Goal: Transaction & Acquisition: Purchase product/service

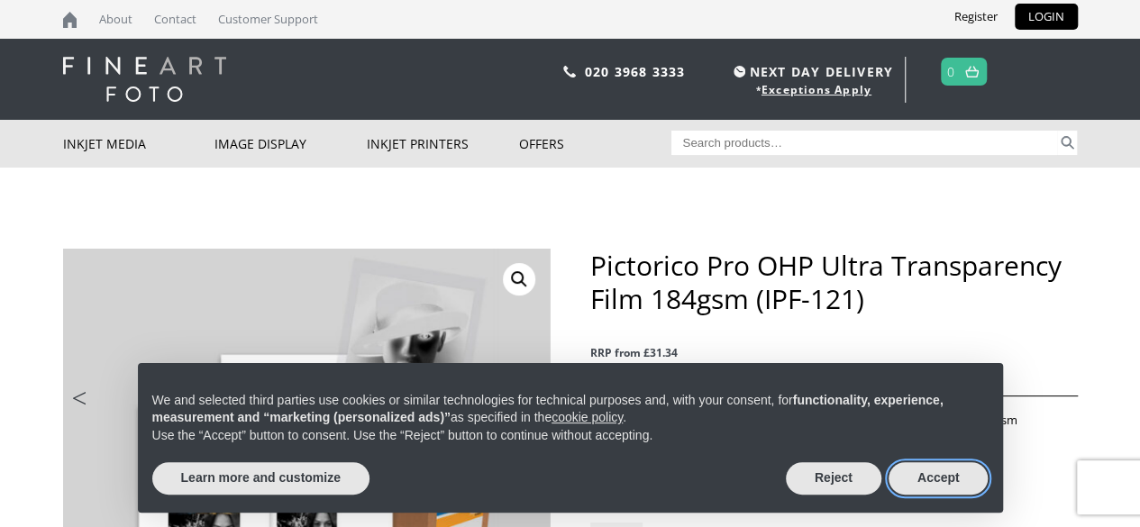
click at [917, 485] on button "Accept" at bounding box center [938, 478] width 100 height 32
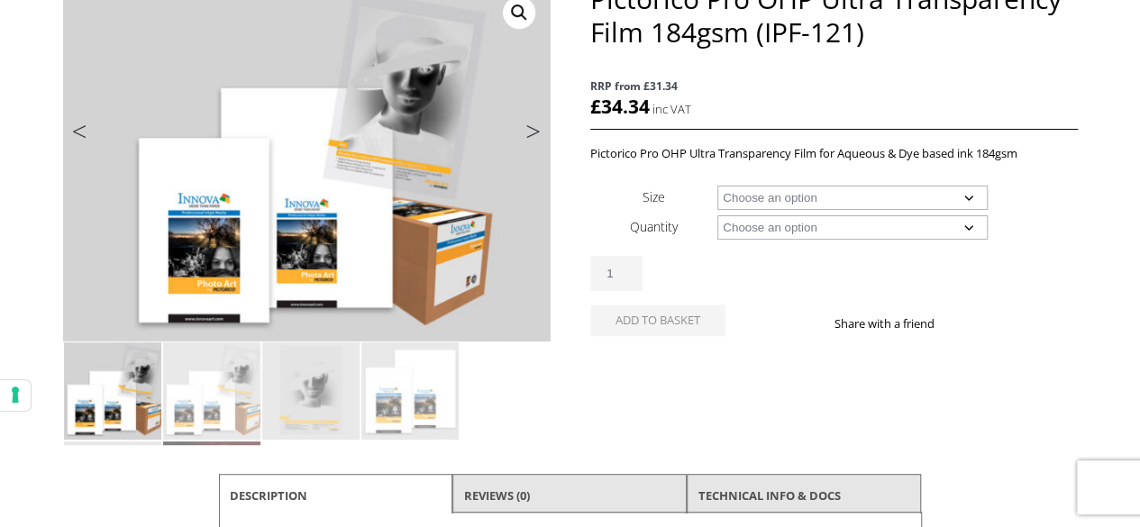
scroll to position [270, 0]
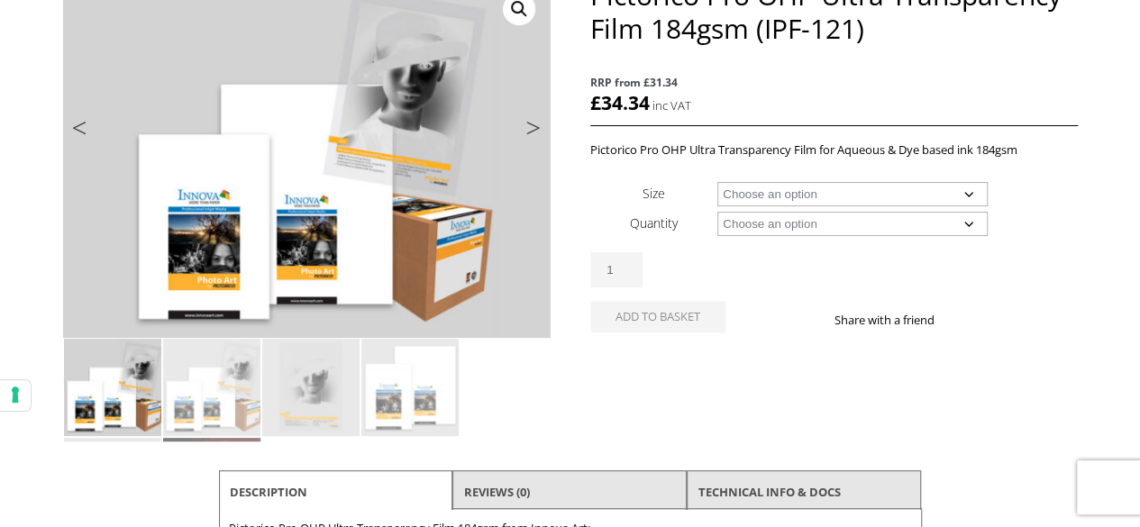
click at [969, 192] on select "Choose an option A4 Sheet A3+ Sheet 17" Wide Roll 24" Wide Roll 44" Wide Roll" at bounding box center [852, 194] width 270 height 24
click at [717, 182] on select "Choose an option A4 Sheet A3+ Sheet 17" Wide Roll 24" Wide Roll 44" Wide Roll" at bounding box center [852, 194] width 270 height 24
select select "a4-sheet"
click at [836, 226] on select "Choose an option 20 Sheets" at bounding box center [852, 224] width 270 height 24
select select "20-sheets"
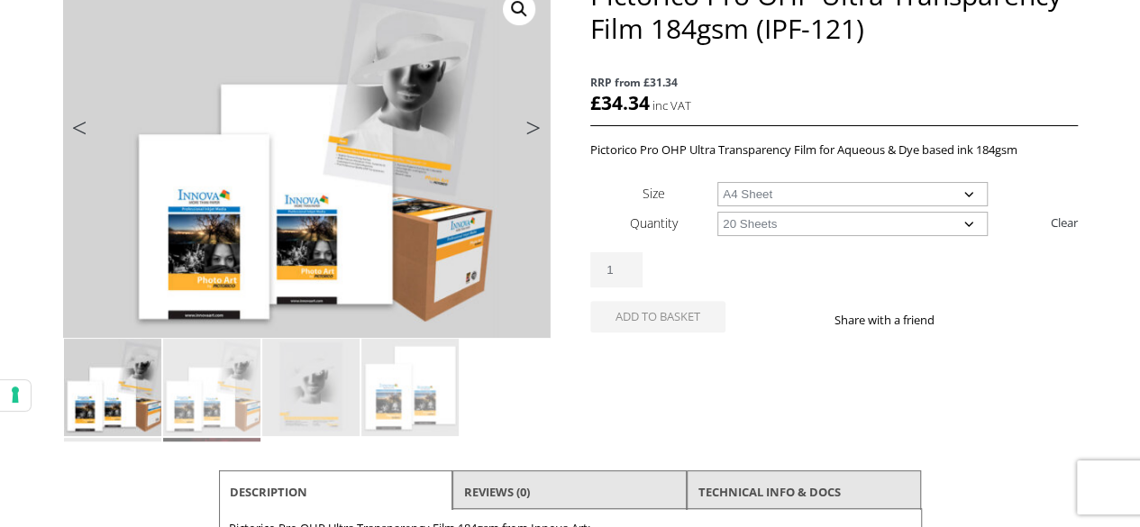
click at [717, 212] on select "Choose an option 20 Sheets" at bounding box center [852, 224] width 270 height 24
select select "a4-sheet"
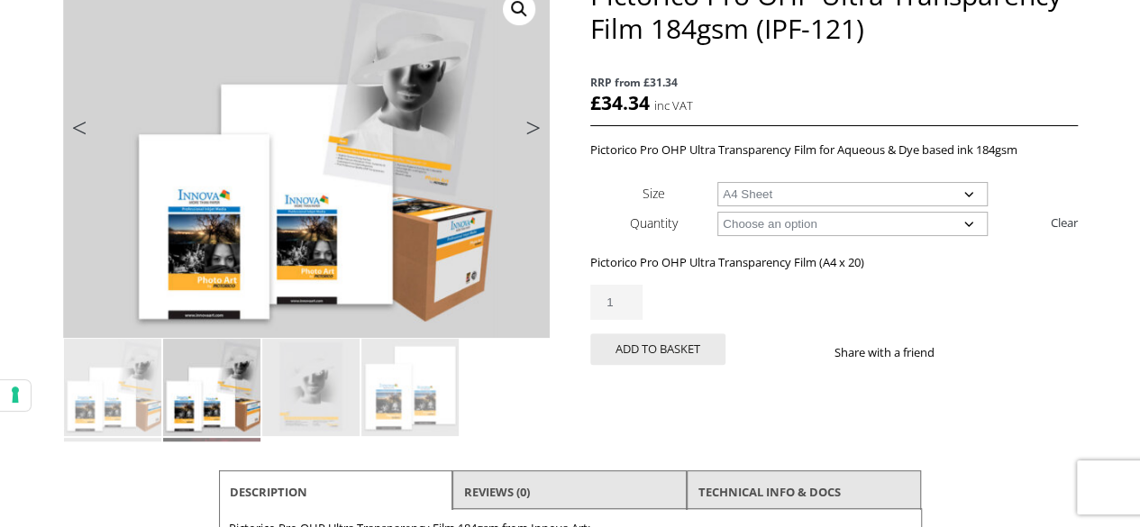
click at [968, 194] on select "Choose an option A4 Sheet A3+ Sheet" at bounding box center [852, 194] width 270 height 24
click at [968, 221] on select "Choose an option 20 Sheets" at bounding box center [852, 224] width 270 height 24
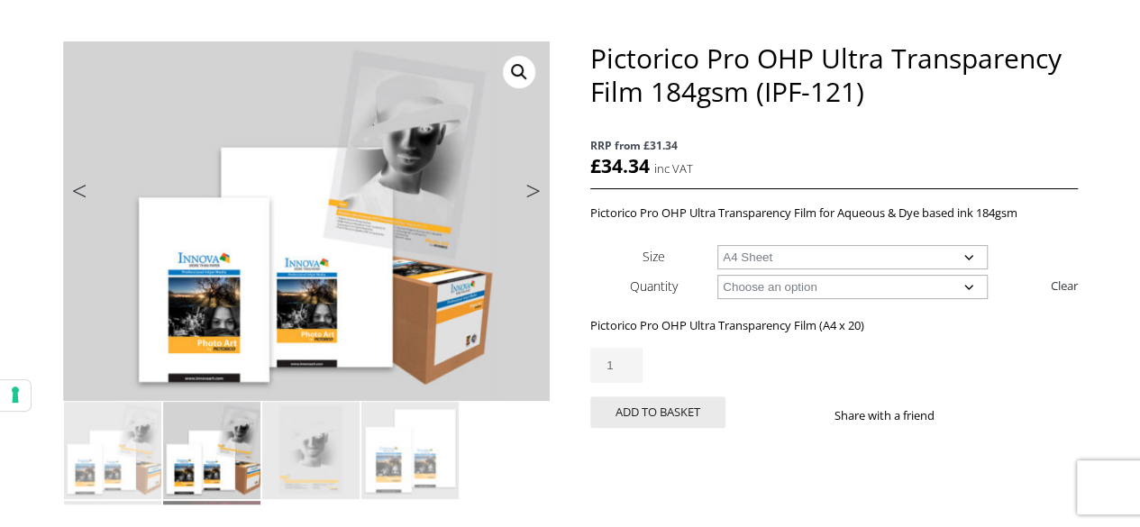
scroll to position [180, 0]
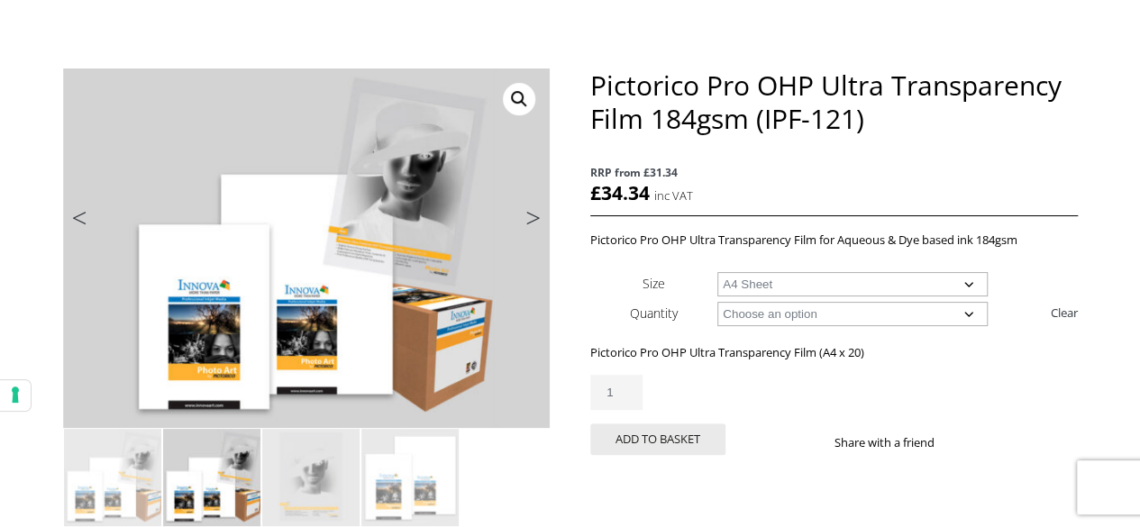
click at [532, 214] on link "Next" at bounding box center [524, 222] width 50 height 16
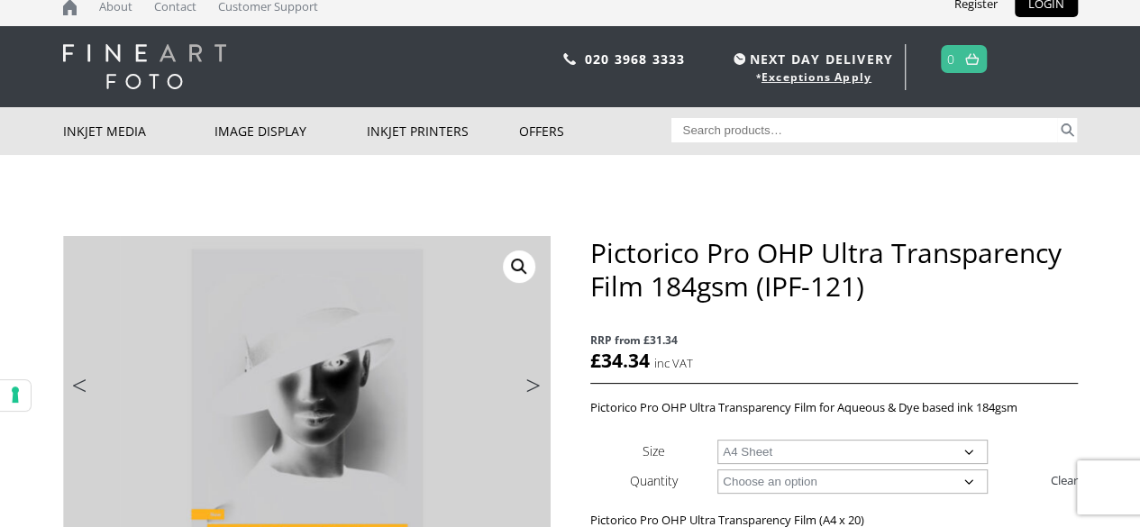
scroll to position [0, 0]
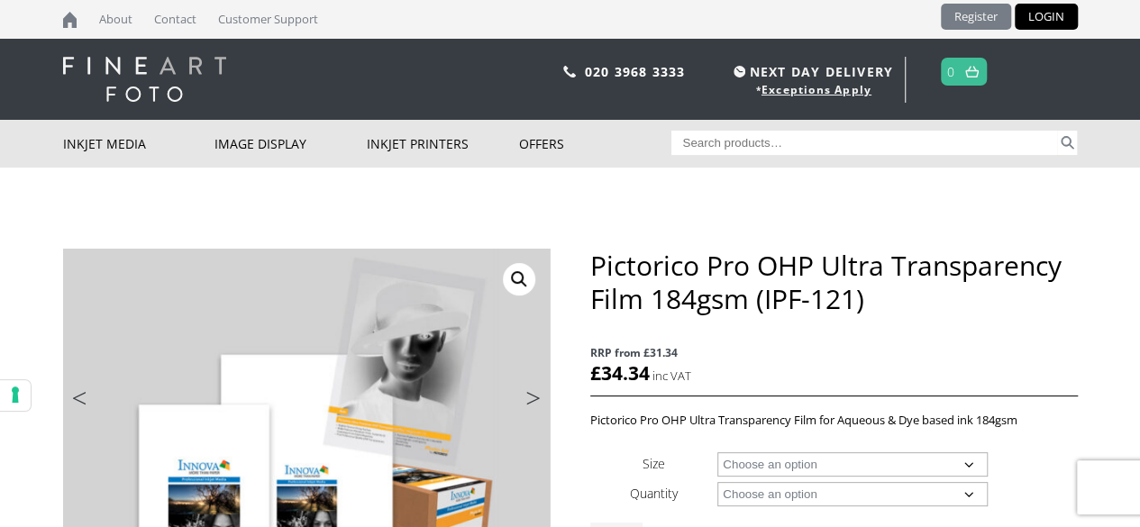
click at [975, 15] on link "Register" at bounding box center [976, 17] width 70 height 26
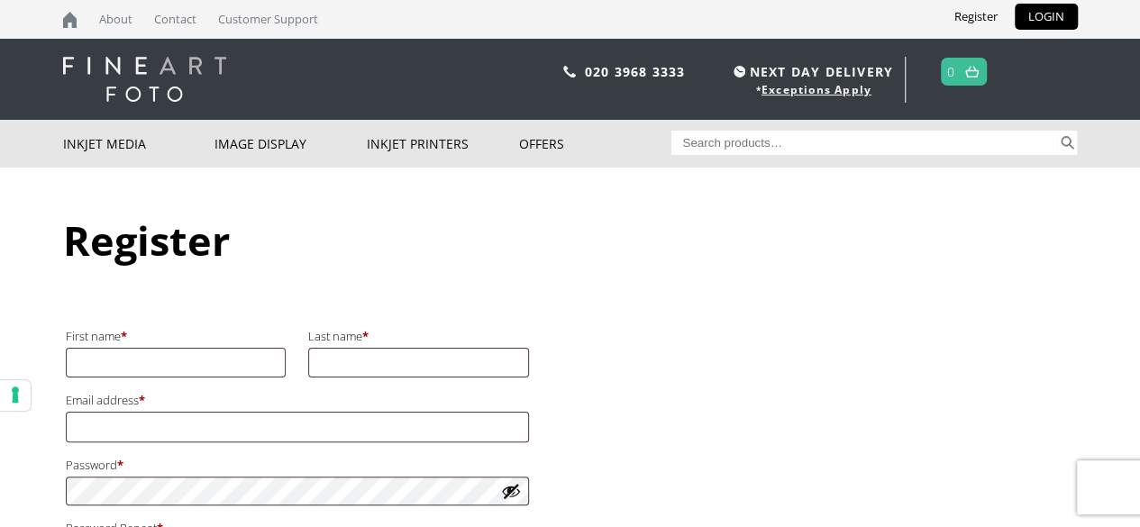
scroll to position [180, 0]
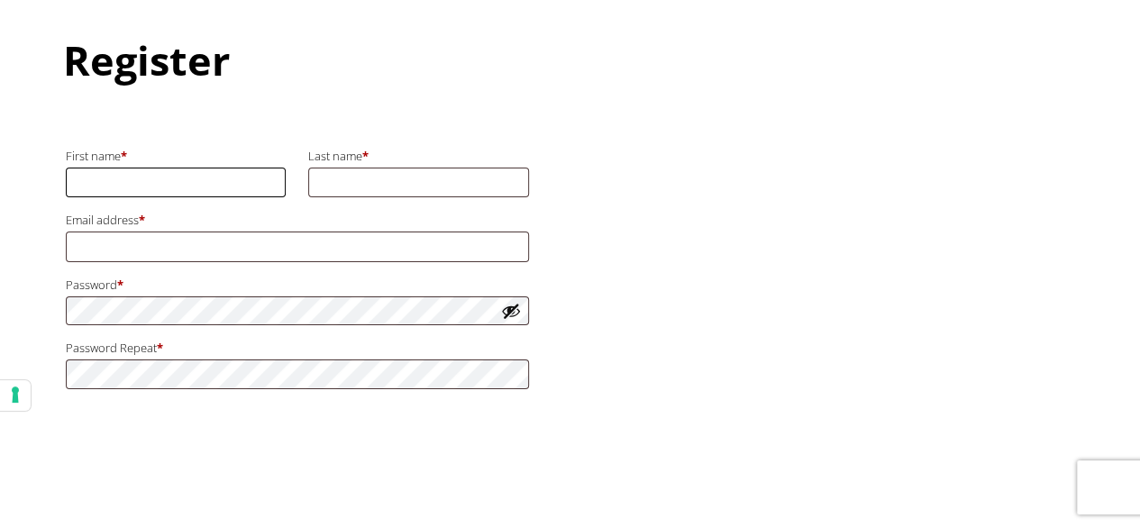
click at [181, 174] on input "First name *" at bounding box center [176, 183] width 221 height 30
type input "per"
type input "stavnesli"
type input "stavnesliper7@gmail.com"
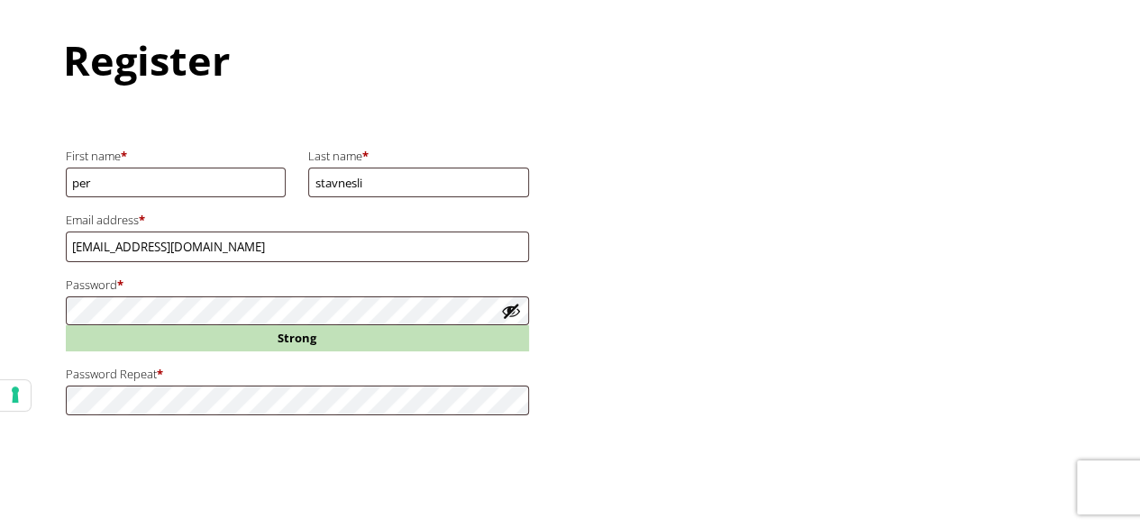
click at [391, 450] on div at bounding box center [297, 471] width 468 height 70
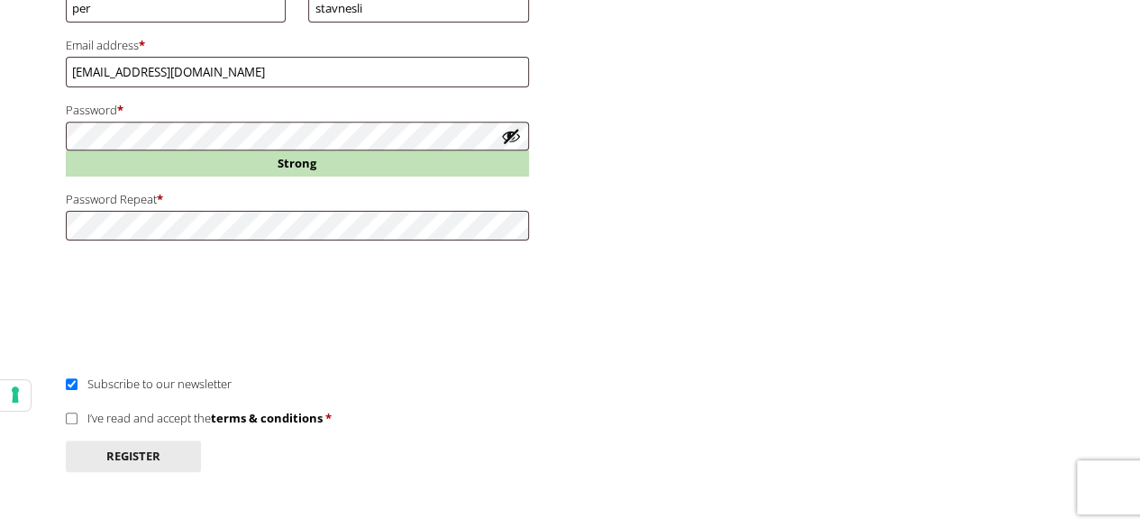
scroll to position [360, 0]
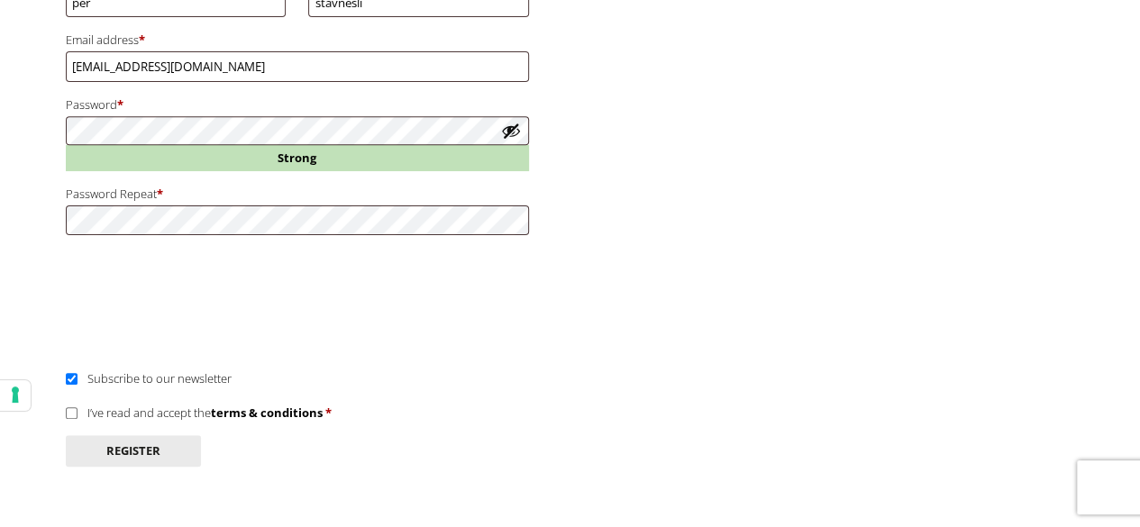
click at [81, 414] on label "I’ve read and accept the terms & conditions *" at bounding box center [199, 412] width 266 height 16
click at [77, 414] on input "I’ve read and accept the terms & conditions *" at bounding box center [72, 413] width 12 height 12
checkbox input "true"
click at [159, 457] on button "Register" at bounding box center [133, 451] width 135 height 32
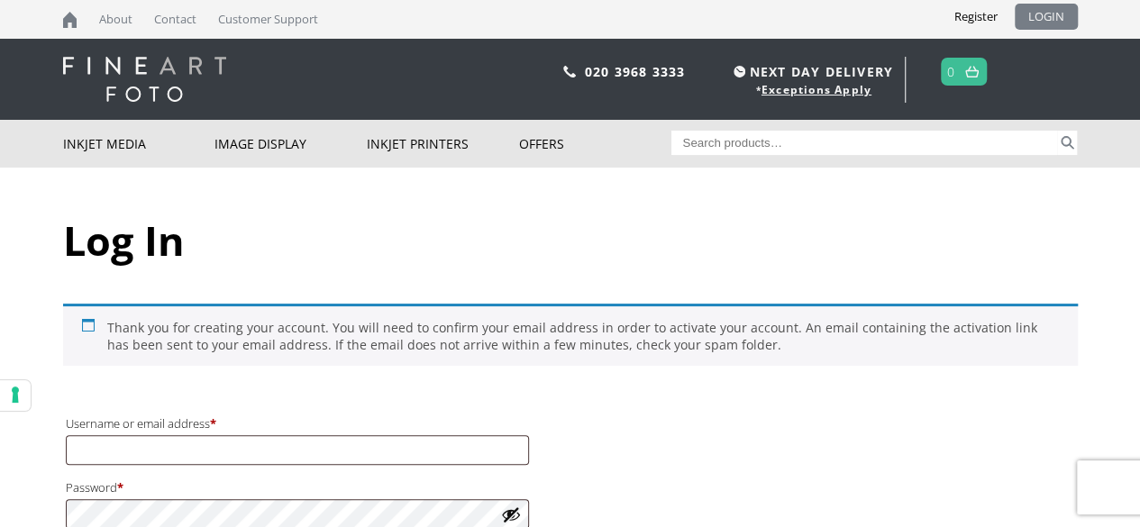
click at [1044, 17] on link "LOGIN" at bounding box center [1045, 17] width 63 height 26
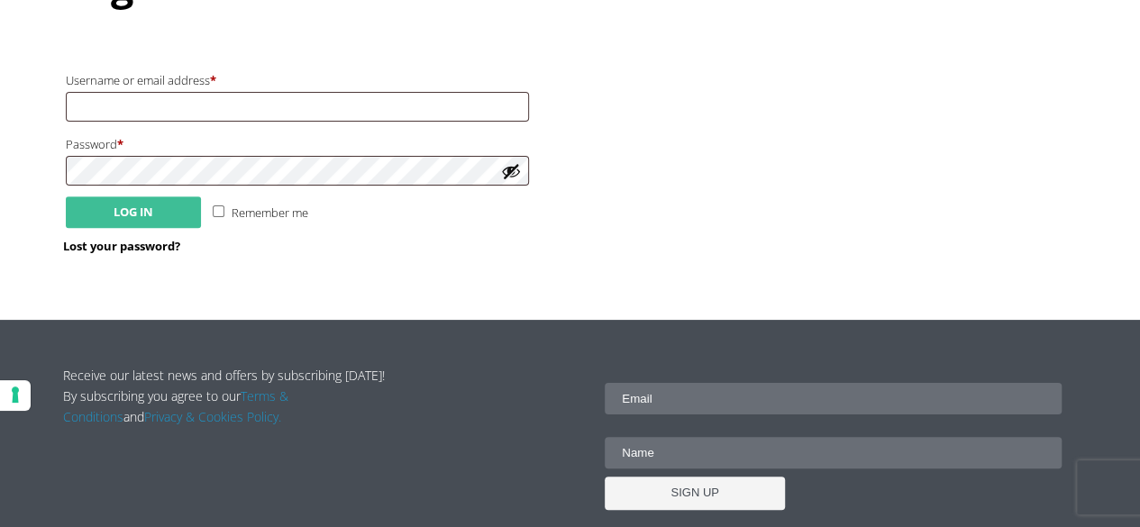
scroll to position [270, 0]
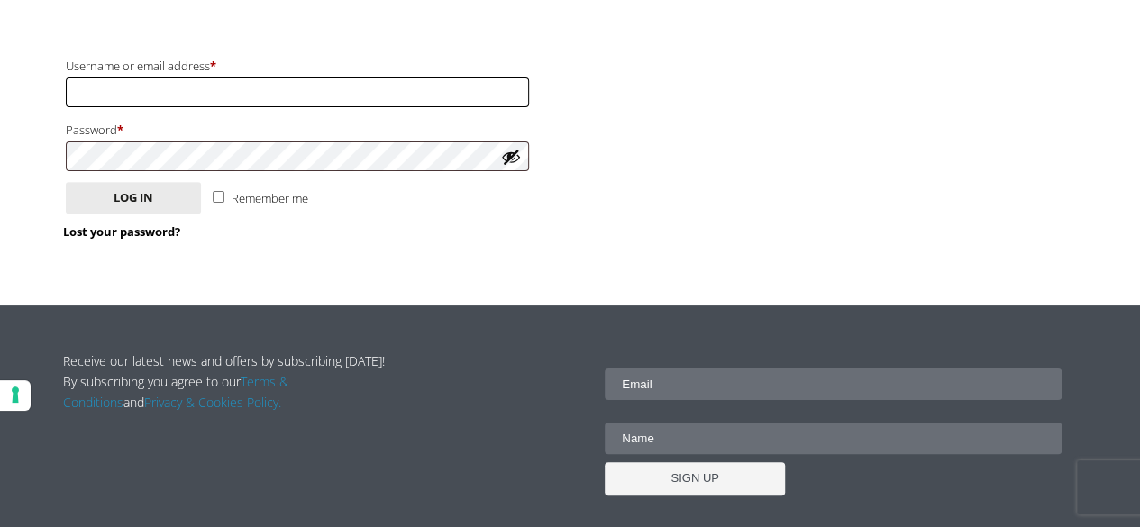
click at [160, 95] on input "Username or email address * Required" at bounding box center [297, 92] width 463 height 30
type input "[EMAIL_ADDRESS][DOMAIN_NAME]"
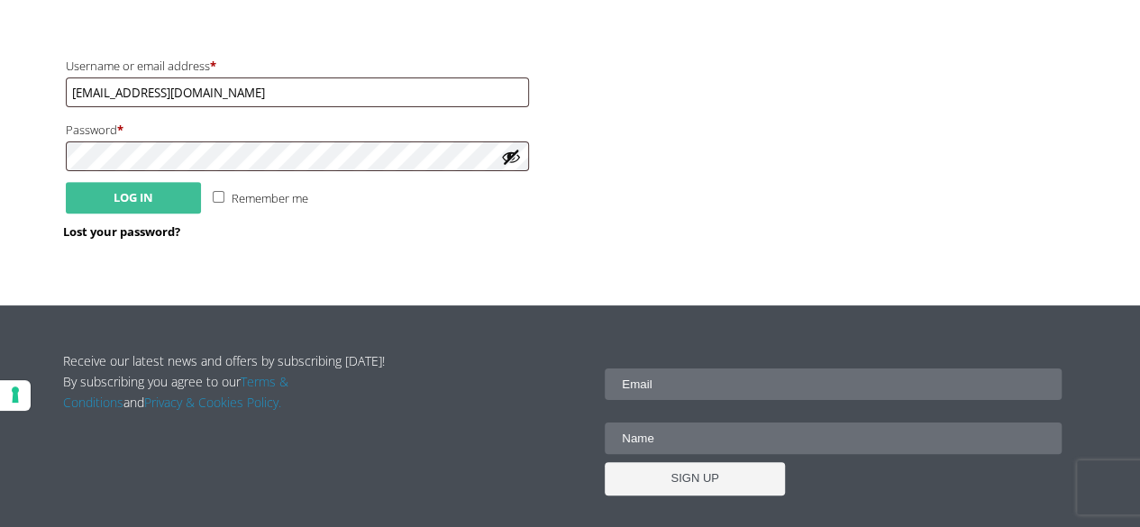
click at [148, 197] on button "Log in" at bounding box center [133, 198] width 135 height 32
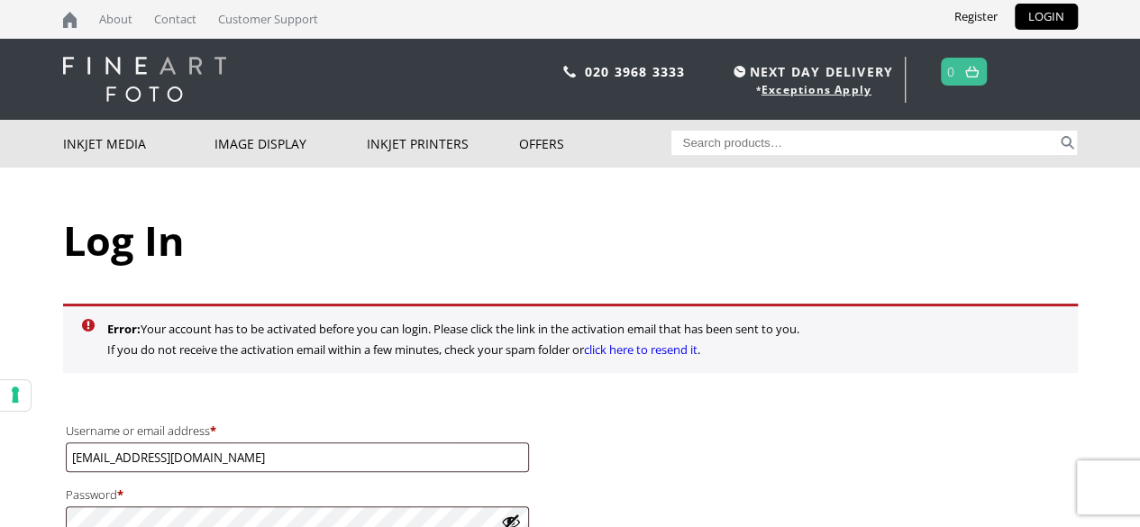
click at [657, 351] on link "click here to resend it" at bounding box center [641, 349] width 114 height 16
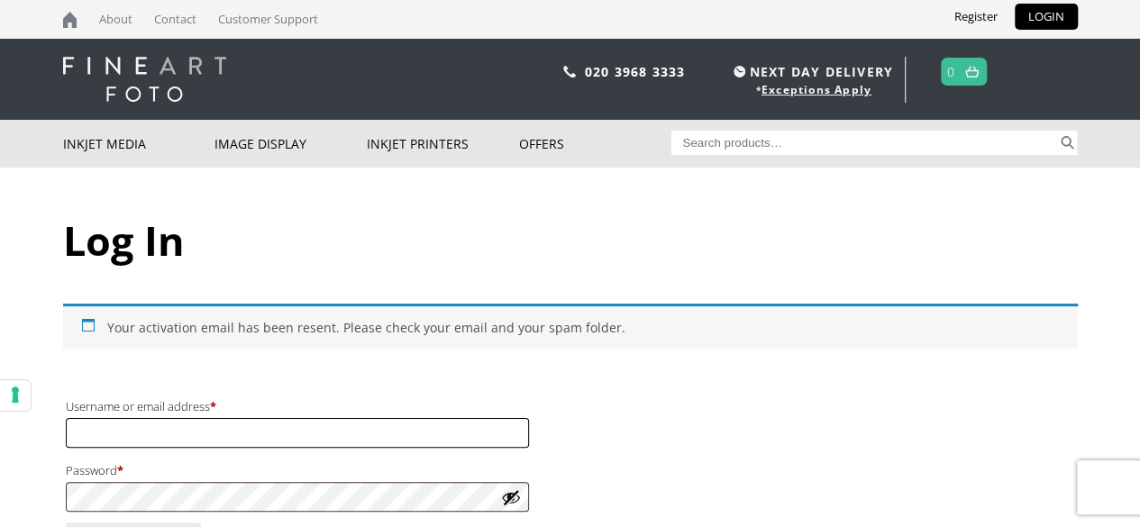
click at [166, 430] on input "Username or email address * Required" at bounding box center [297, 433] width 463 height 30
type input "[EMAIL_ADDRESS][DOMAIN_NAME]"
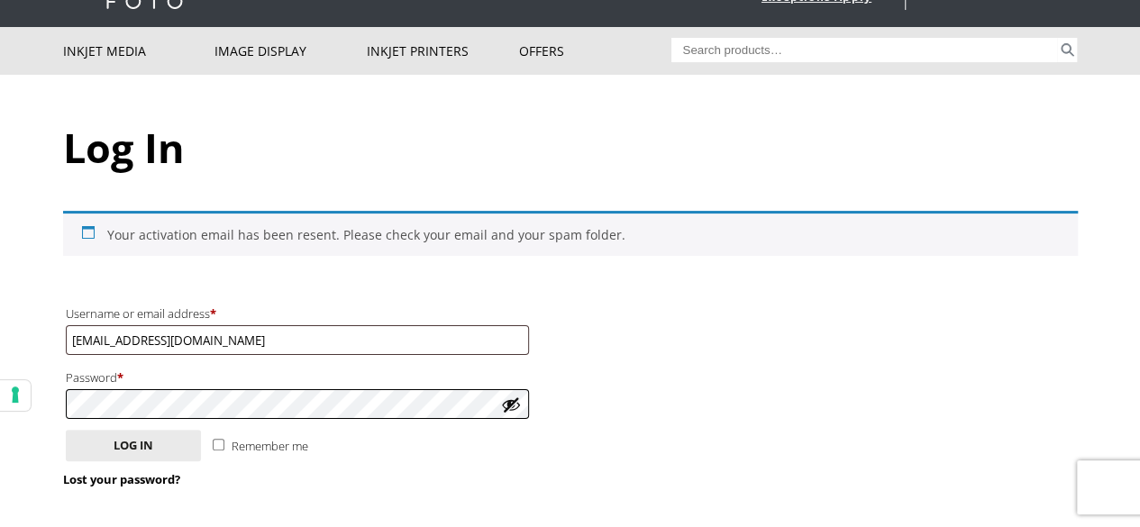
scroll to position [270, 0]
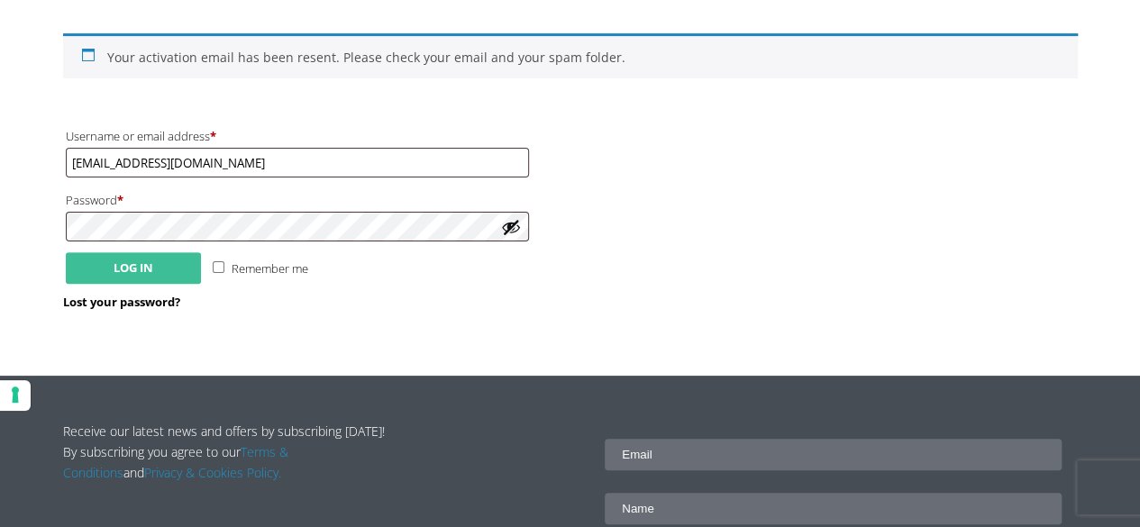
click at [132, 271] on button "Log in" at bounding box center [133, 268] width 135 height 32
click at [509, 226] on button "Show password" at bounding box center [511, 227] width 20 height 20
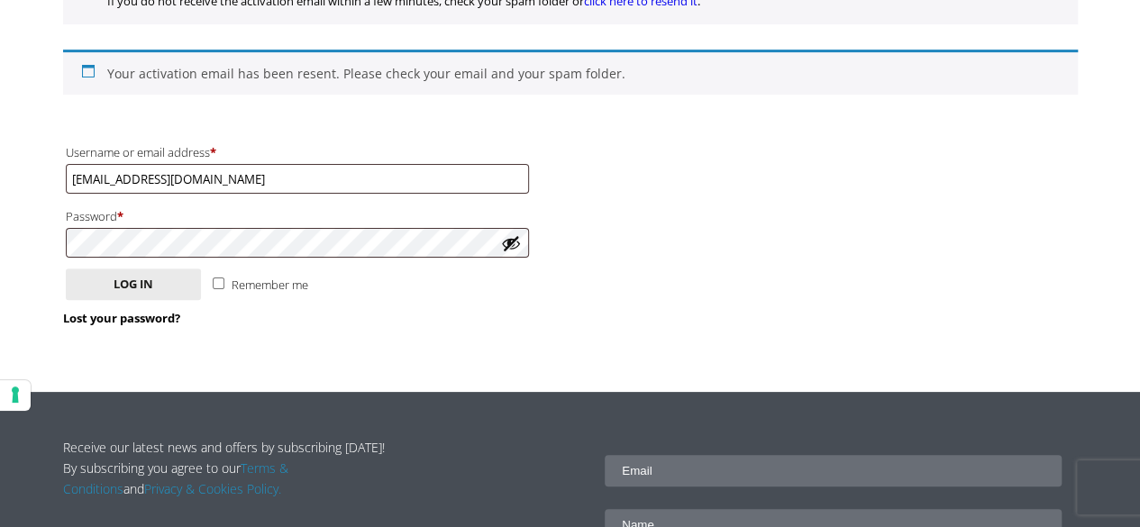
scroll to position [360, 0]
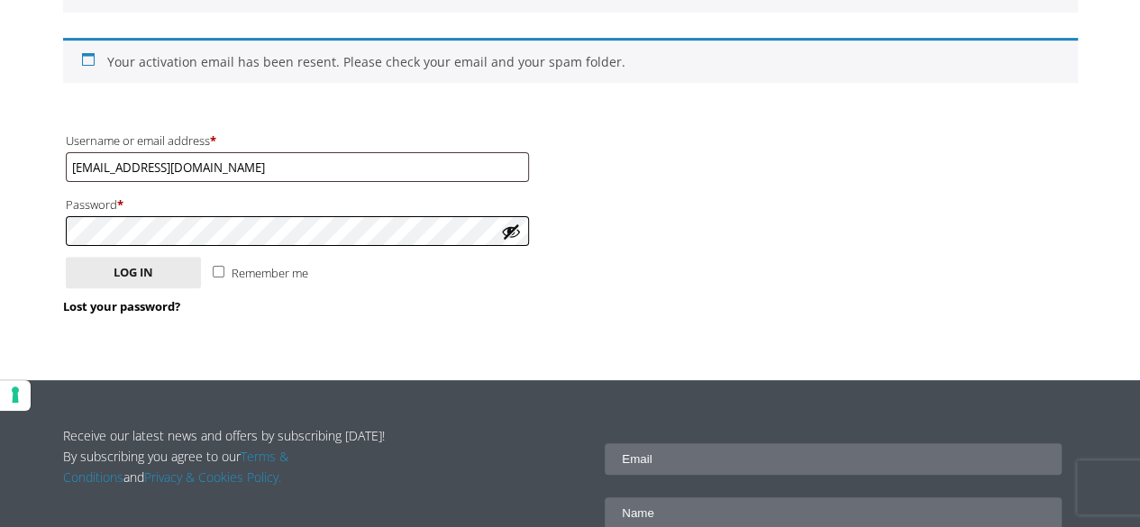
click at [66, 257] on button "Log in" at bounding box center [133, 273] width 135 height 32
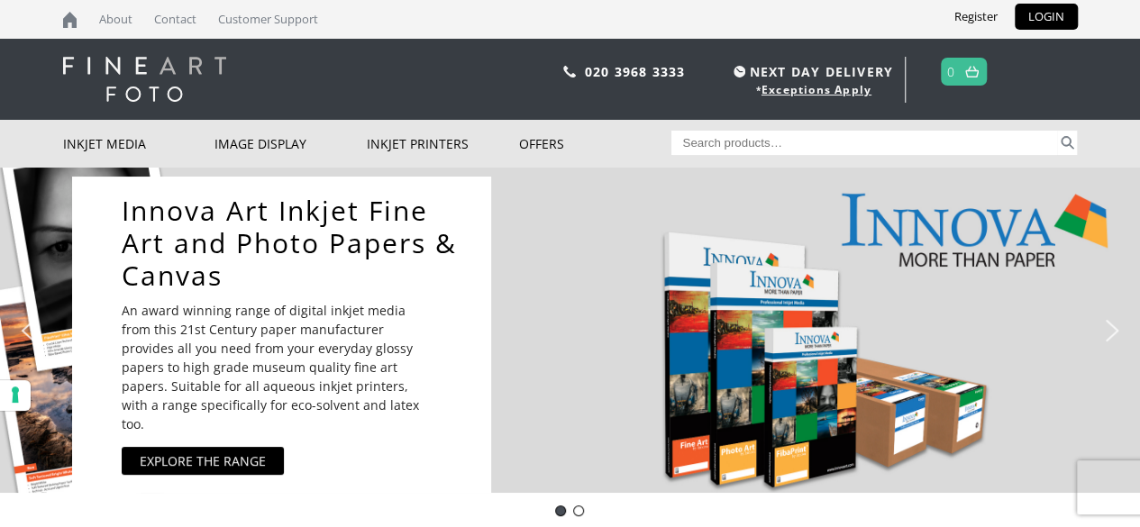
click at [786, 147] on input "Search for:" at bounding box center [864, 143] width 386 height 24
paste input "NM Rulleskiskyting 20253910 29 8781467 640,7367 640,73 Skiskyting3910 27 312592…"
drag, startPoint x: 684, startPoint y: 141, endPoint x: 1041, endPoint y: 141, distance: 357.6
click at [1041, 141] on input "NM Rulleskiskyting 20253910 29 8781467 640,7367 640,73 Skiskyting3910 27 312592…" at bounding box center [864, 143] width 386 height 24
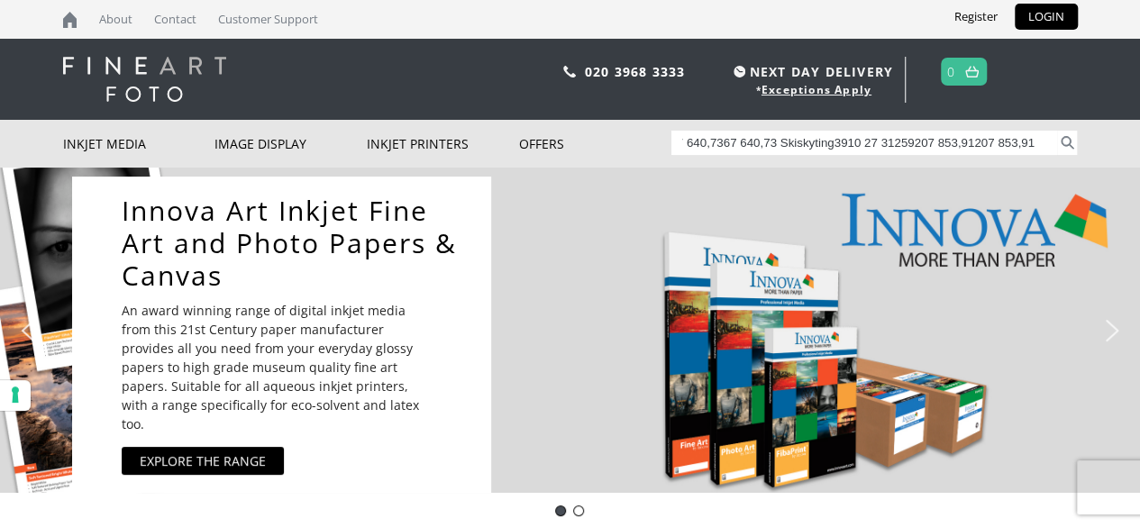
type input "NM Rulleskiskyting 20253910 29 8781467"
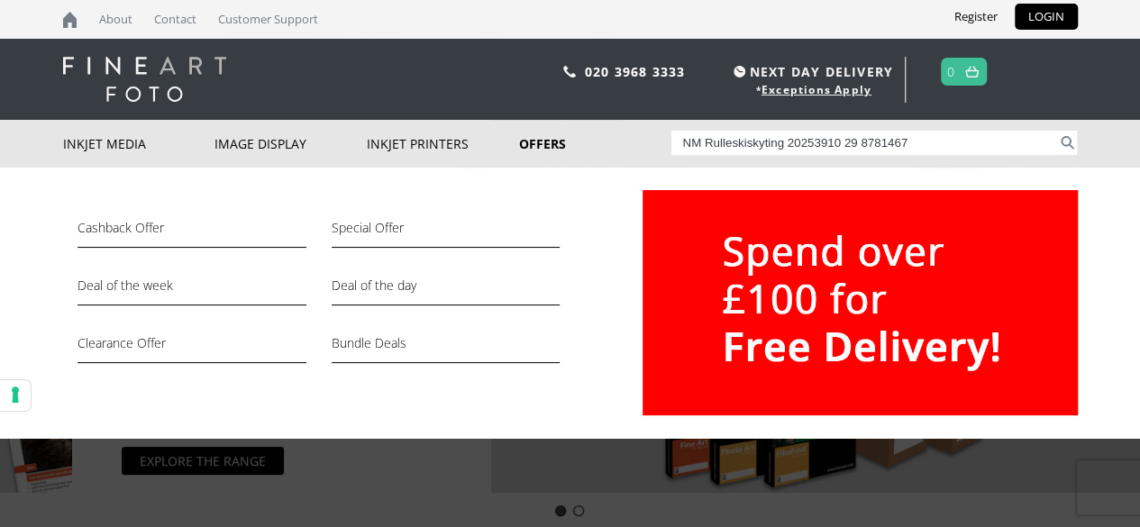
drag, startPoint x: 924, startPoint y: 138, endPoint x: 623, endPoint y: 134, distance: 300.9
click at [613, 136] on div "Inkjet Media Inkjet Fine Art Paper Inkjet Photo Paper Sample Packs Inkjet Canva…" at bounding box center [570, 144] width 1014 height 48
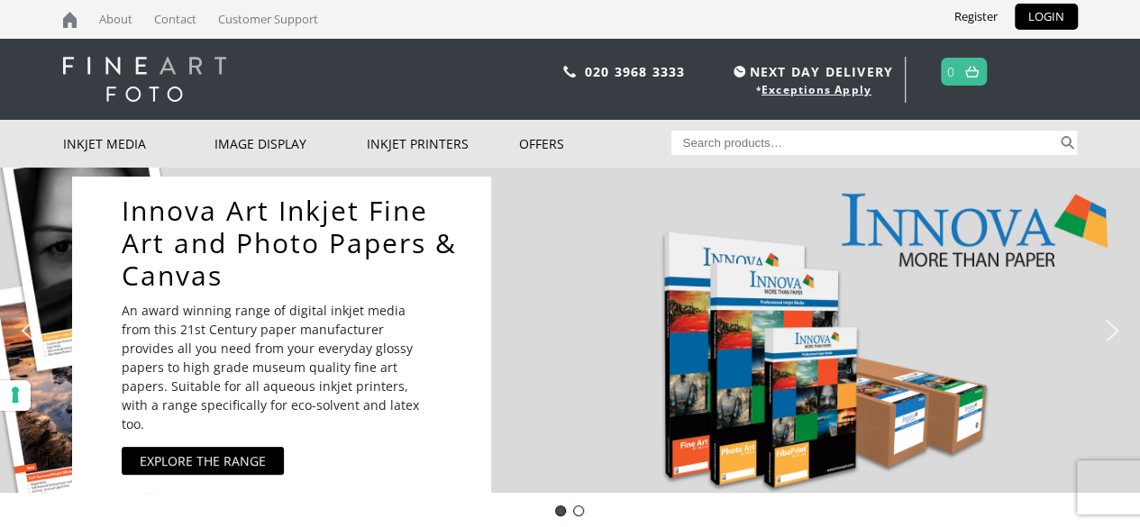
drag, startPoint x: 712, startPoint y: 140, endPoint x: 939, endPoint y: 139, distance: 227.0
click at [939, 139] on input "Search for:" at bounding box center [864, 143] width 386 height 24
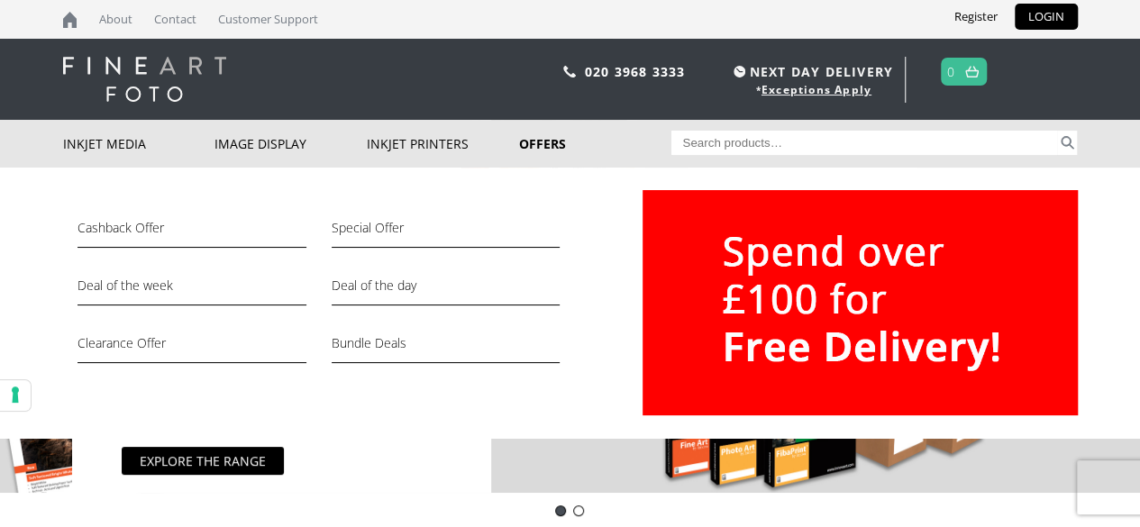
drag, startPoint x: 807, startPoint y: 152, endPoint x: 571, endPoint y: 158, distance: 236.1
click at [571, 158] on div "Inkjet Media Inkjet Fine Art Paper Inkjet Photo Paper Sample Packs Inkjet Canva…" at bounding box center [570, 144] width 1014 height 48
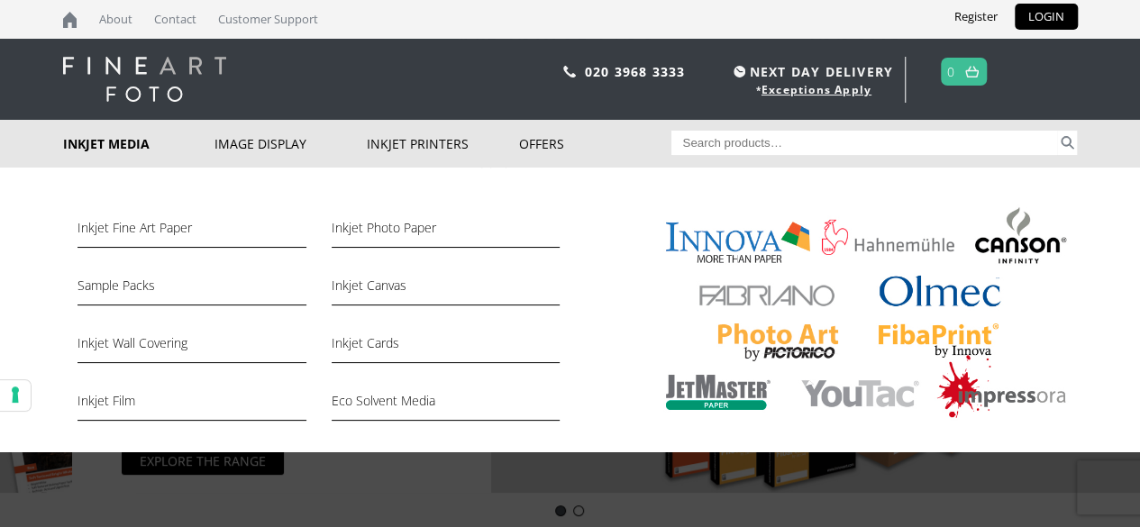
click at [123, 141] on link "Inkjet Media" at bounding box center [139, 144] width 152 height 48
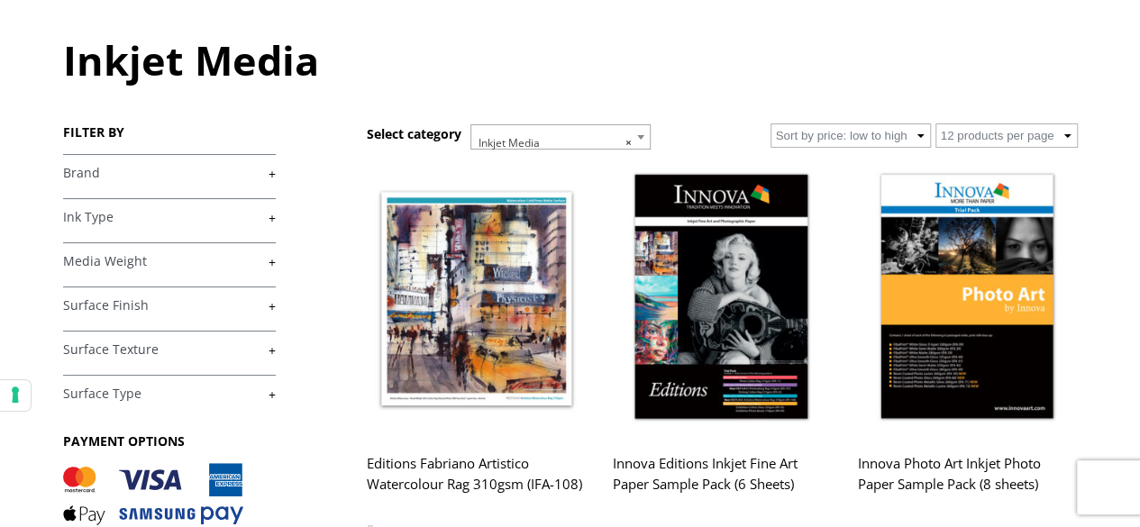
click at [265, 216] on link "+" at bounding box center [169, 217] width 213 height 17
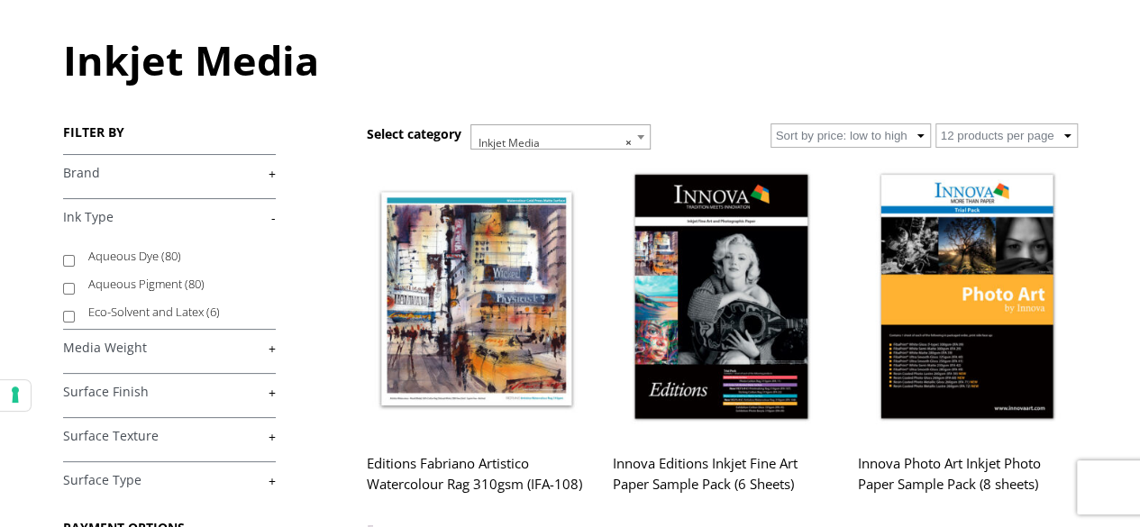
click at [22, 204] on body "NEXT DAY DELIVERY * Exceptions Apply About Contact Customer Support Register LO…" at bounding box center [570, 83] width 1140 height 527
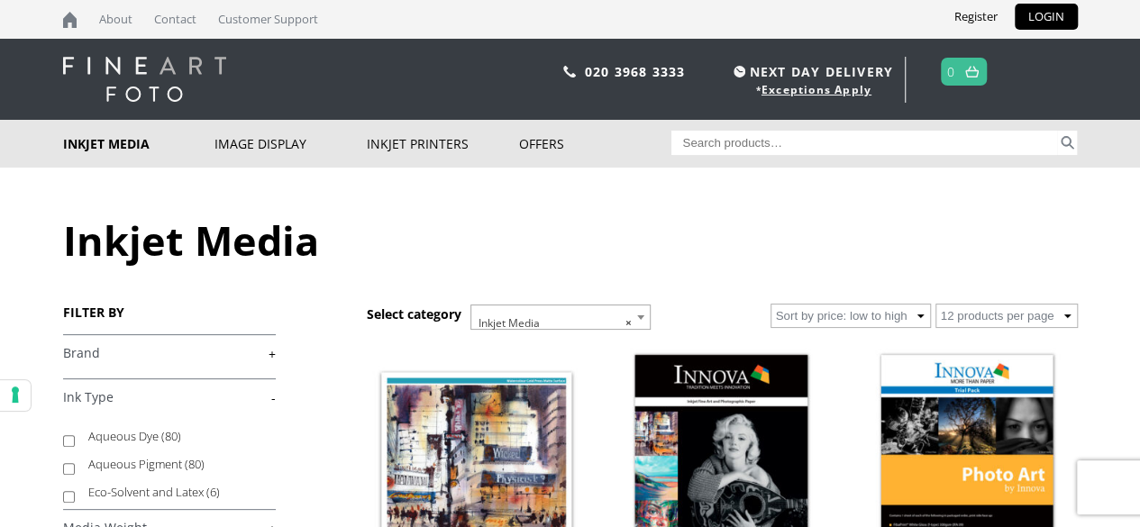
paste input "Pictorico Ultra Premium OHP"
type input "Pictorico Ultra Premium OHP"
click at [1069, 143] on button "Search" at bounding box center [1067, 143] width 21 height 24
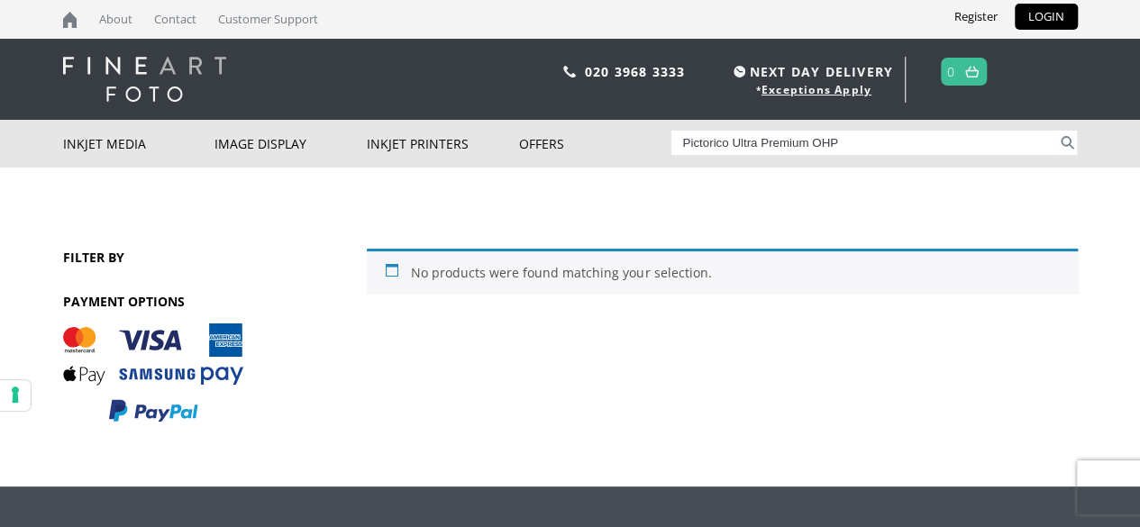
click at [892, 145] on input "Pictorico Ultra Premium OHP" at bounding box center [864, 143] width 386 height 24
type input "Pictorico"
click at [1057, 131] on button "Search" at bounding box center [1067, 143] width 21 height 24
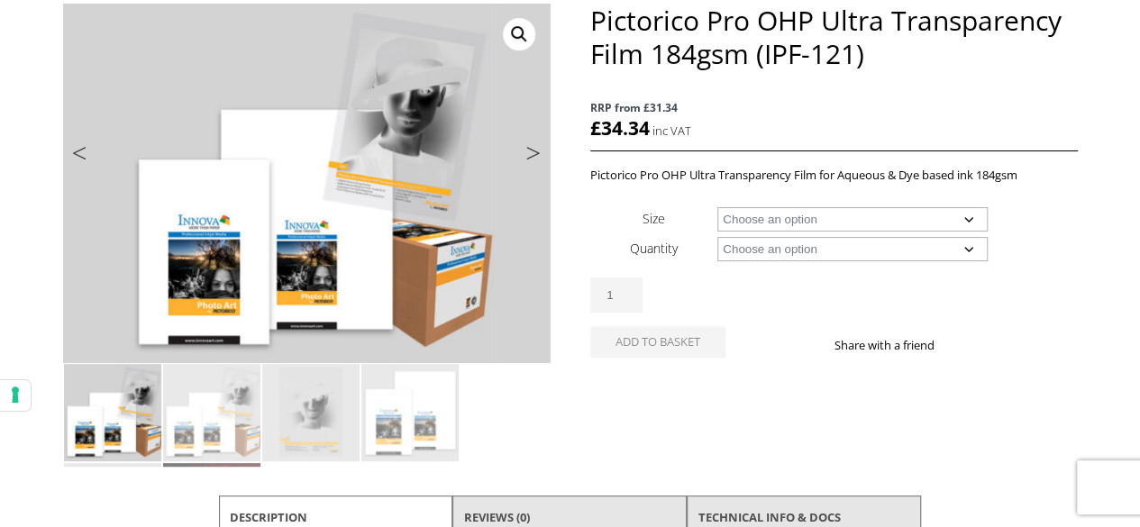
scroll to position [270, 0]
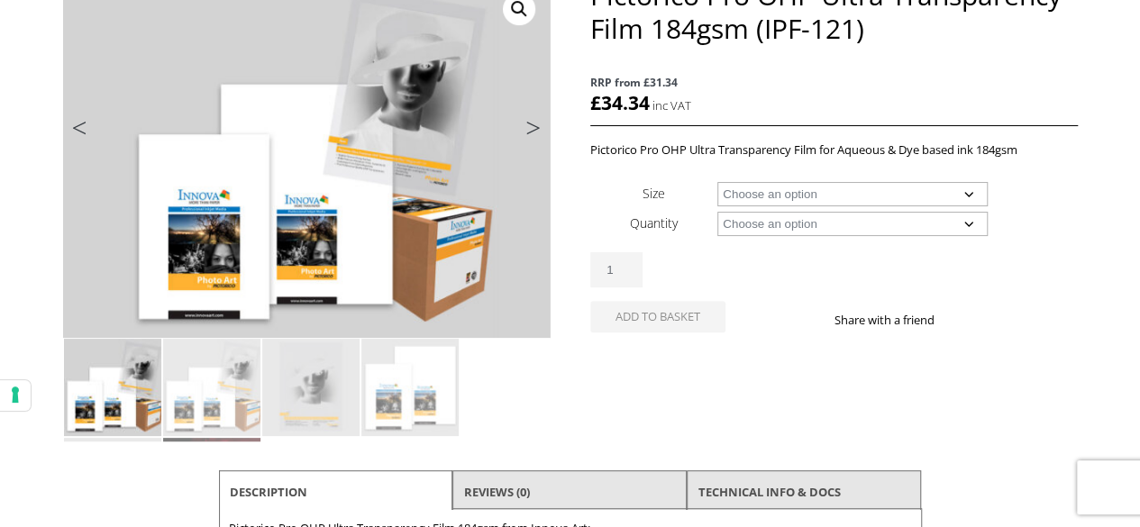
click at [967, 192] on select "Choose an option A4 Sheet A3+ Sheet 17" Wide Roll 24" Wide Roll 44" Wide Roll" at bounding box center [852, 194] width 270 height 24
click at [717, 182] on select "Choose an option A4 Sheet A3+ Sheet 17" Wide Roll 24" Wide Roll 44" Wide Roll" at bounding box center [852, 194] width 270 height 24
select select "a4-sheet"
click at [786, 221] on select "Choose an option 20 Sheets" at bounding box center [852, 224] width 270 height 24
select select "20-sheets"
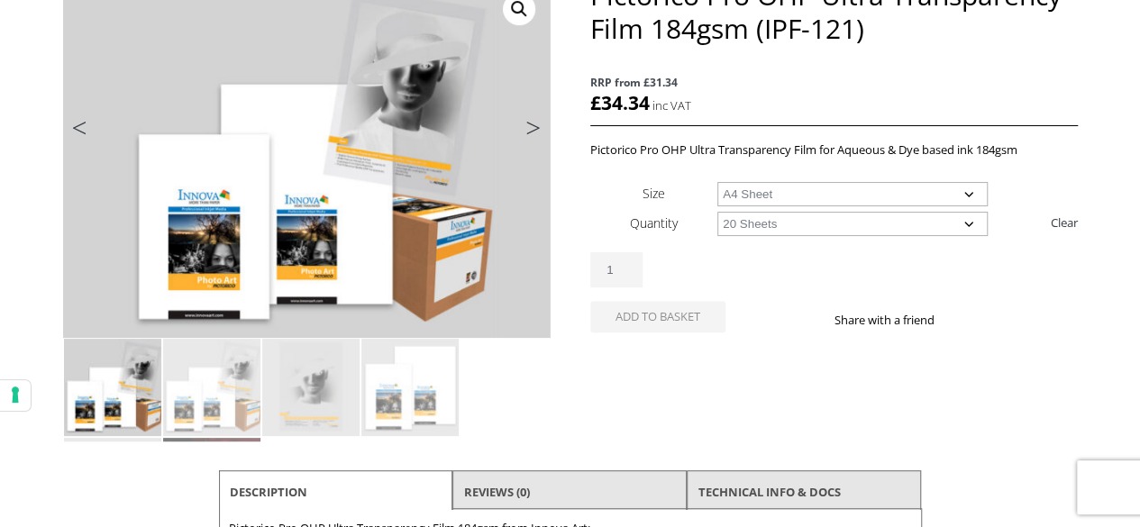
click at [717, 212] on select "Choose an option 20 Sheets" at bounding box center [852, 224] width 270 height 24
select select "a4-sheet"
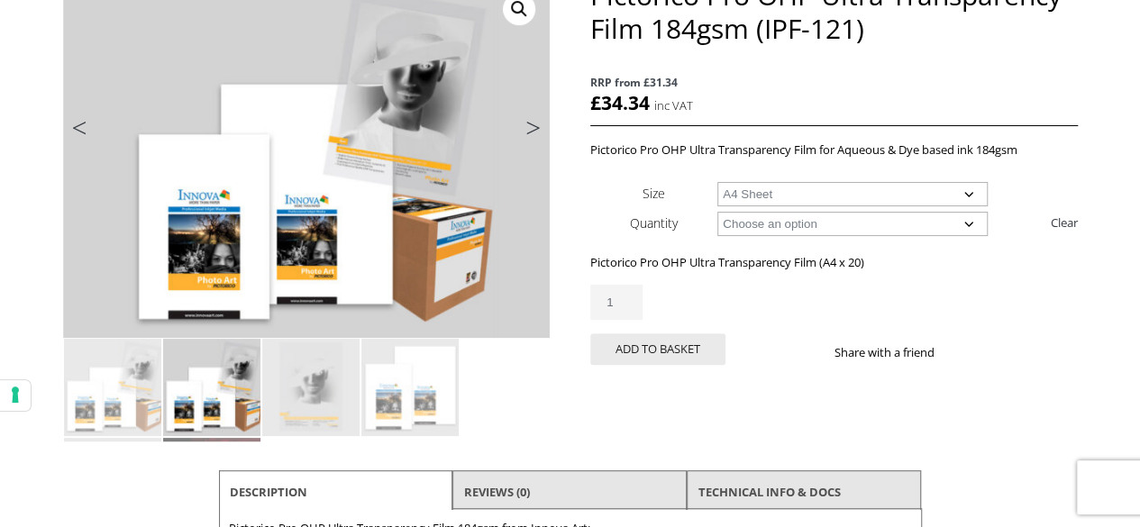
scroll to position [450, 0]
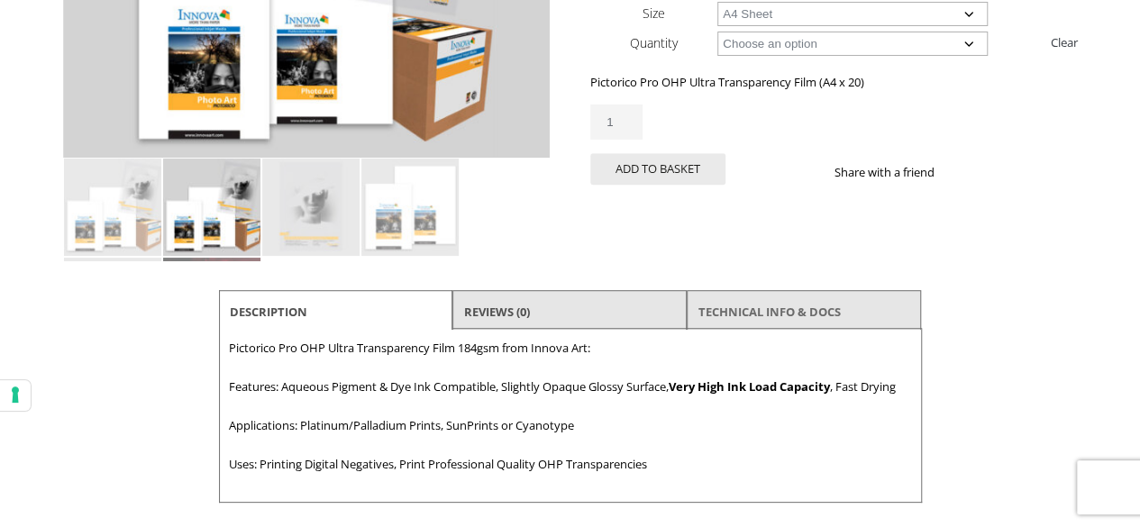
click at [782, 309] on link "TECHNICAL INFO & DOCS" at bounding box center [769, 311] width 142 height 32
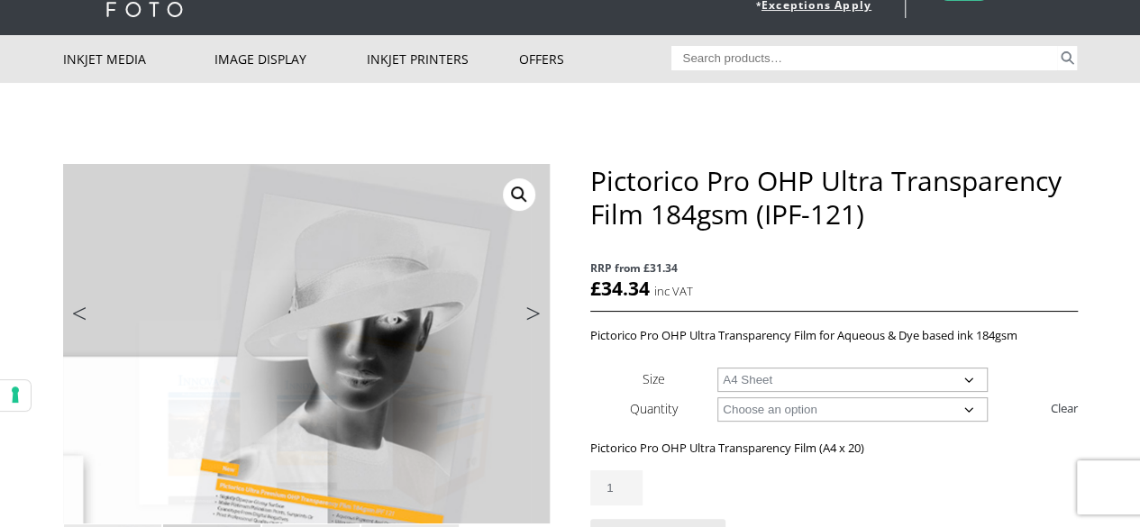
scroll to position [0, 0]
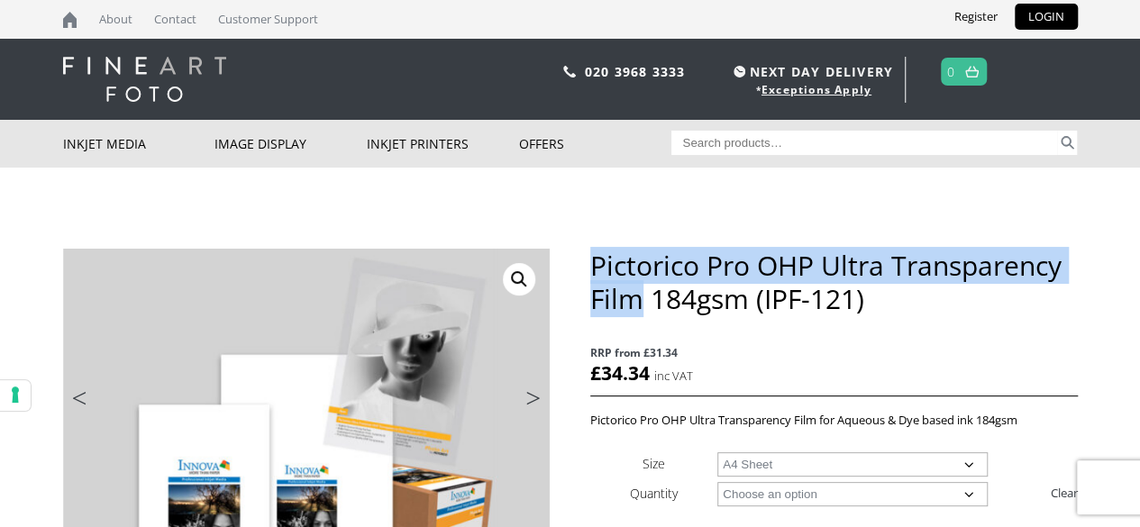
drag, startPoint x: 595, startPoint y: 264, endPoint x: 640, endPoint y: 302, distance: 58.8
click at [640, 302] on h1 "Pictorico Pro OHP Ultra Transparency Film 184gsm (IPF-121)" at bounding box center [833, 282] width 486 height 67
click at [1036, 15] on link "LOGIN" at bounding box center [1045, 17] width 63 height 26
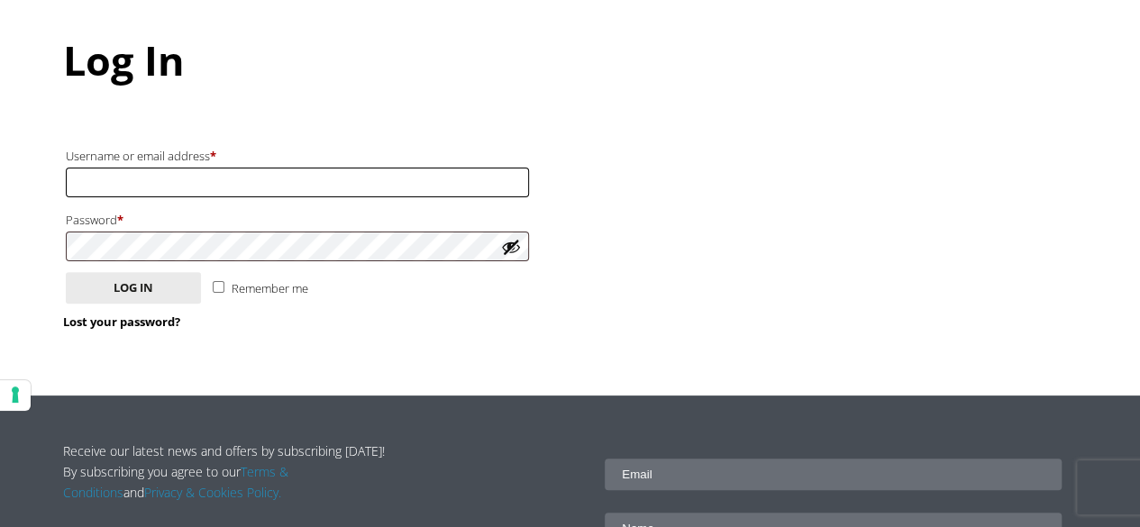
click at [167, 182] on input "Username or email address * Required" at bounding box center [297, 183] width 463 height 30
type input "[EMAIL_ADDRESS][DOMAIN_NAME]"
click at [66, 272] on button "Log in" at bounding box center [133, 288] width 135 height 32
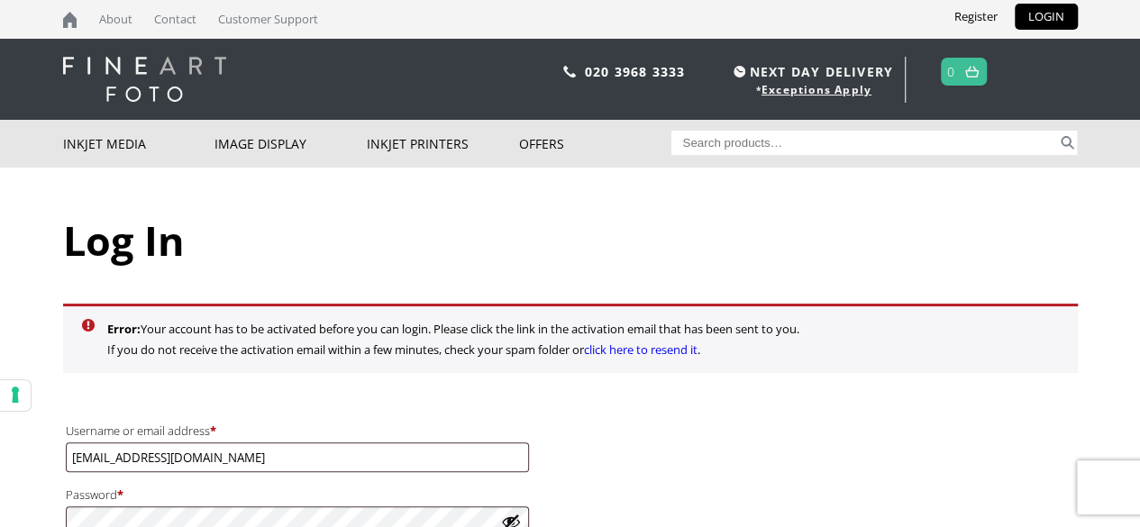
click at [128, 64] on img at bounding box center [144, 79] width 163 height 45
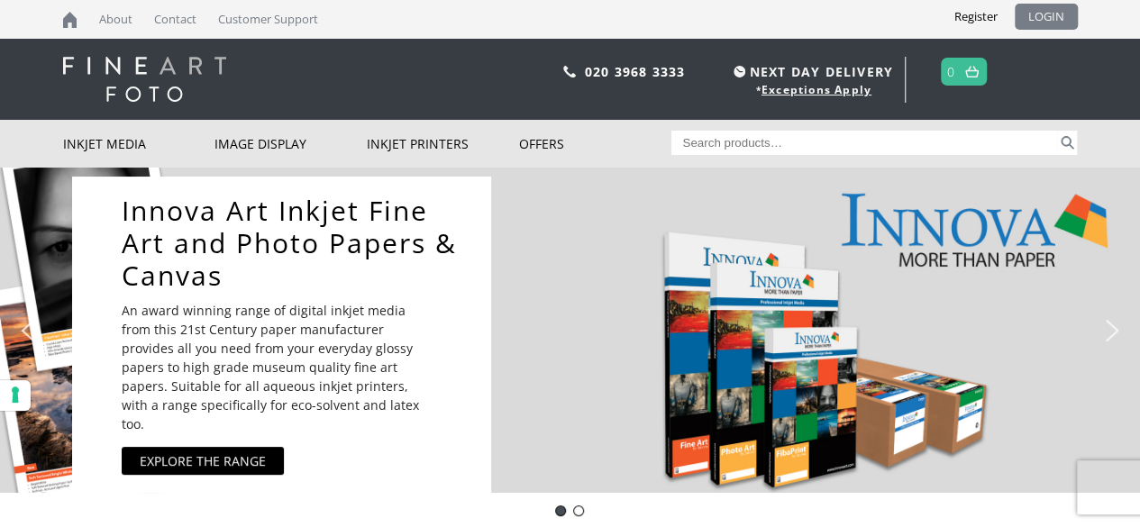
click at [1040, 17] on link "LOGIN" at bounding box center [1045, 17] width 63 height 26
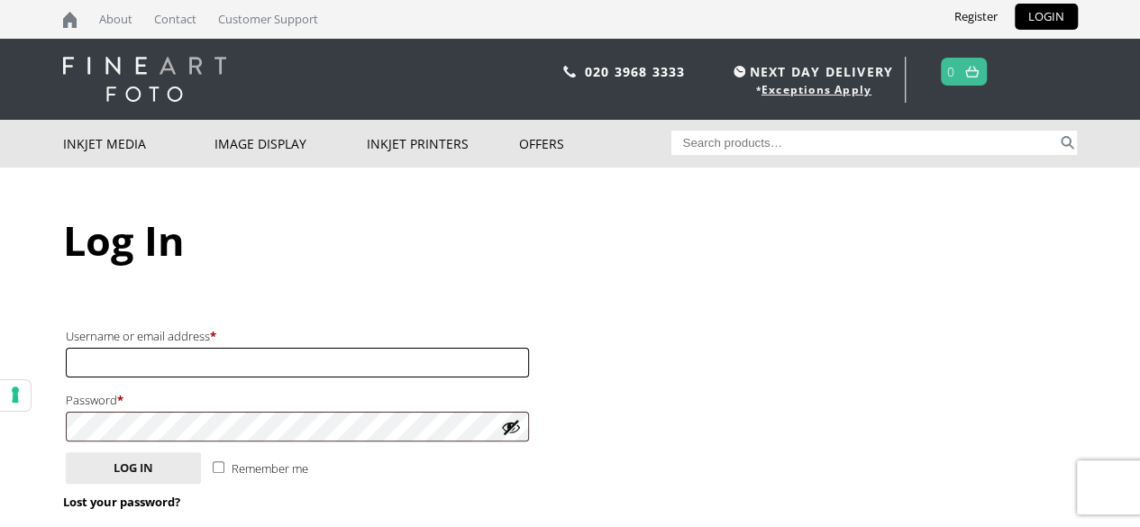
click at [164, 358] on input "Username or email address * Required" at bounding box center [297, 363] width 463 height 30
type input "stavnesliper7@gmail.com"
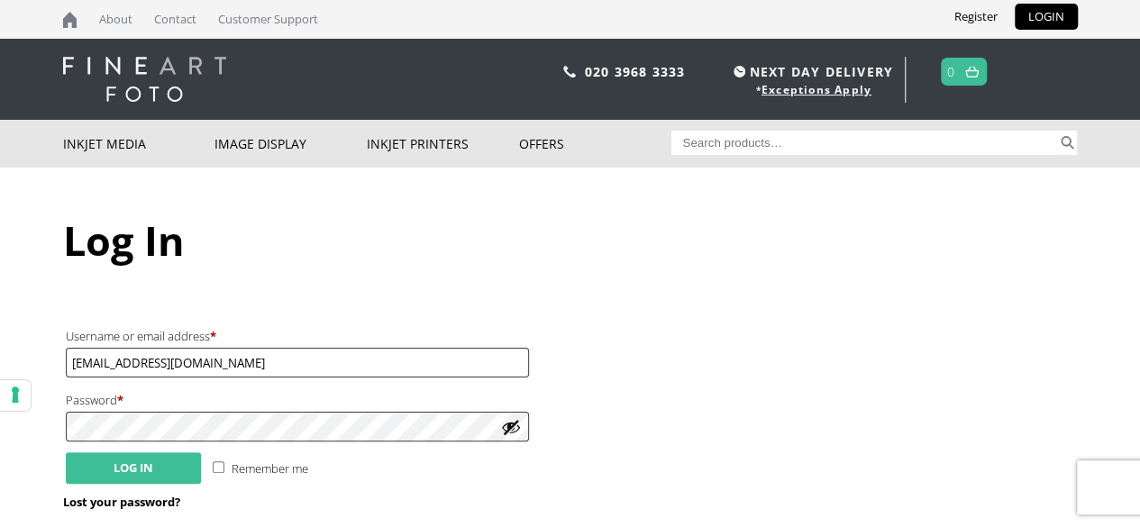
click at [165, 468] on button "Log in" at bounding box center [133, 468] width 135 height 32
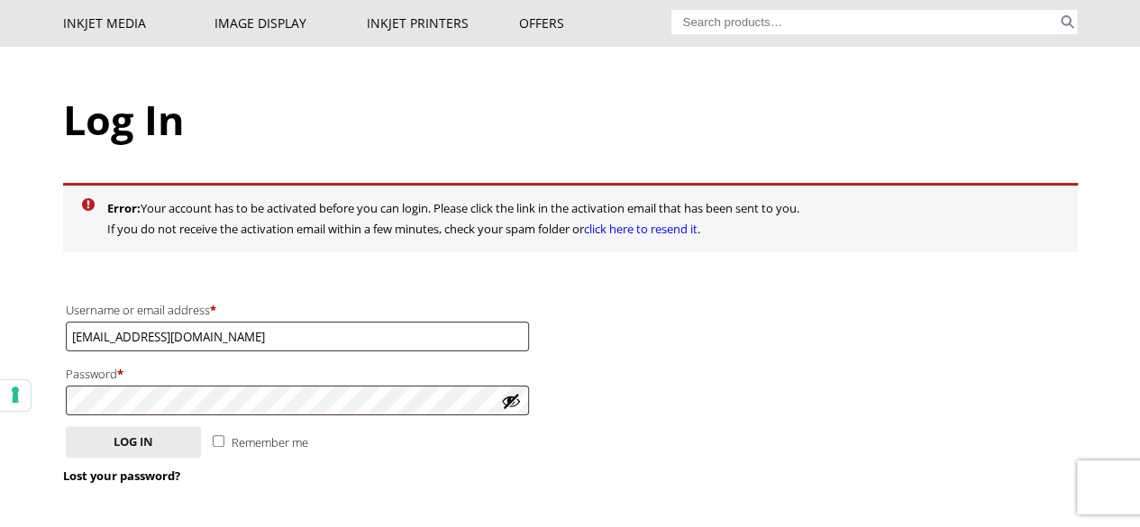
scroll to position [90, 0]
